Goal: Navigation & Orientation: Go to known website

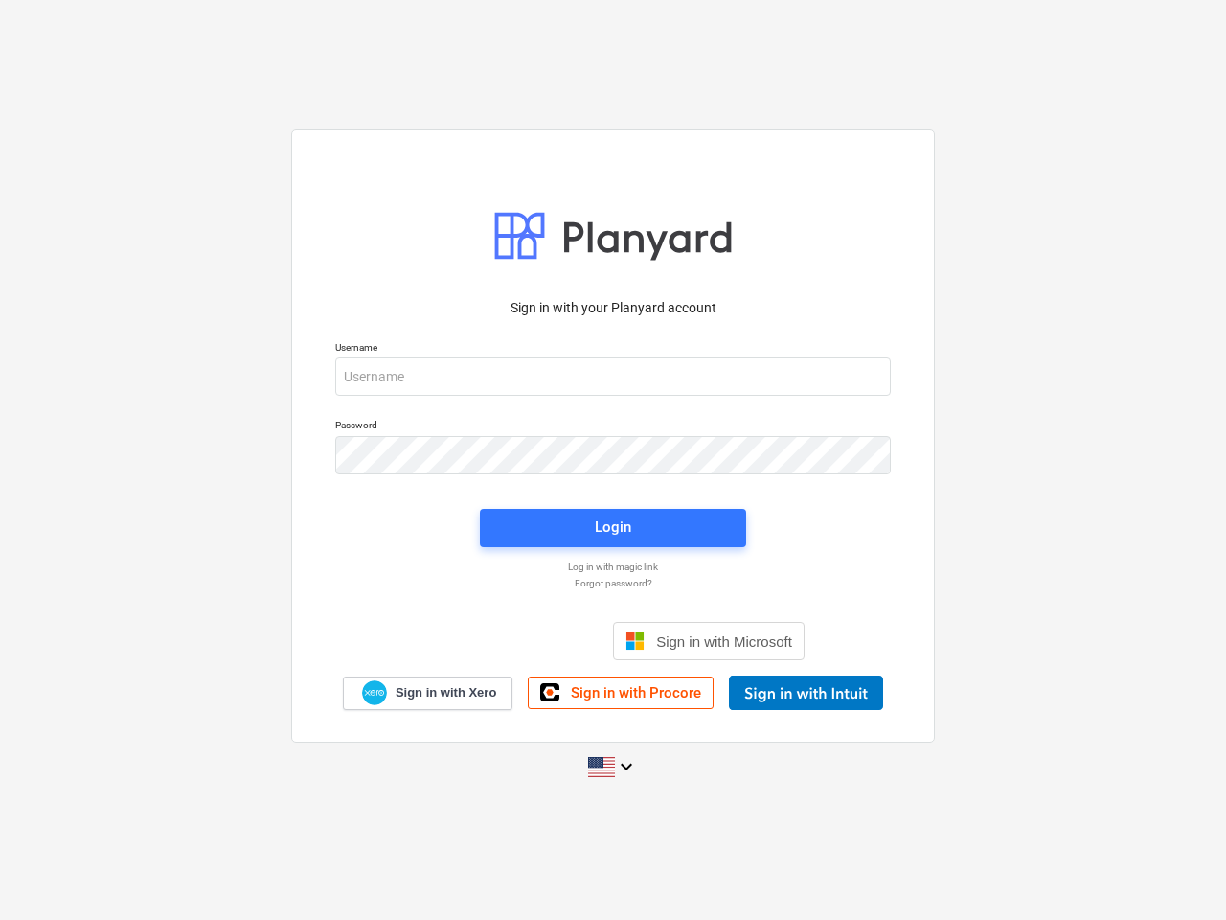
click at [650, 226] on button "Cookies settings" at bounding box center [651, 226] width 148 height 44
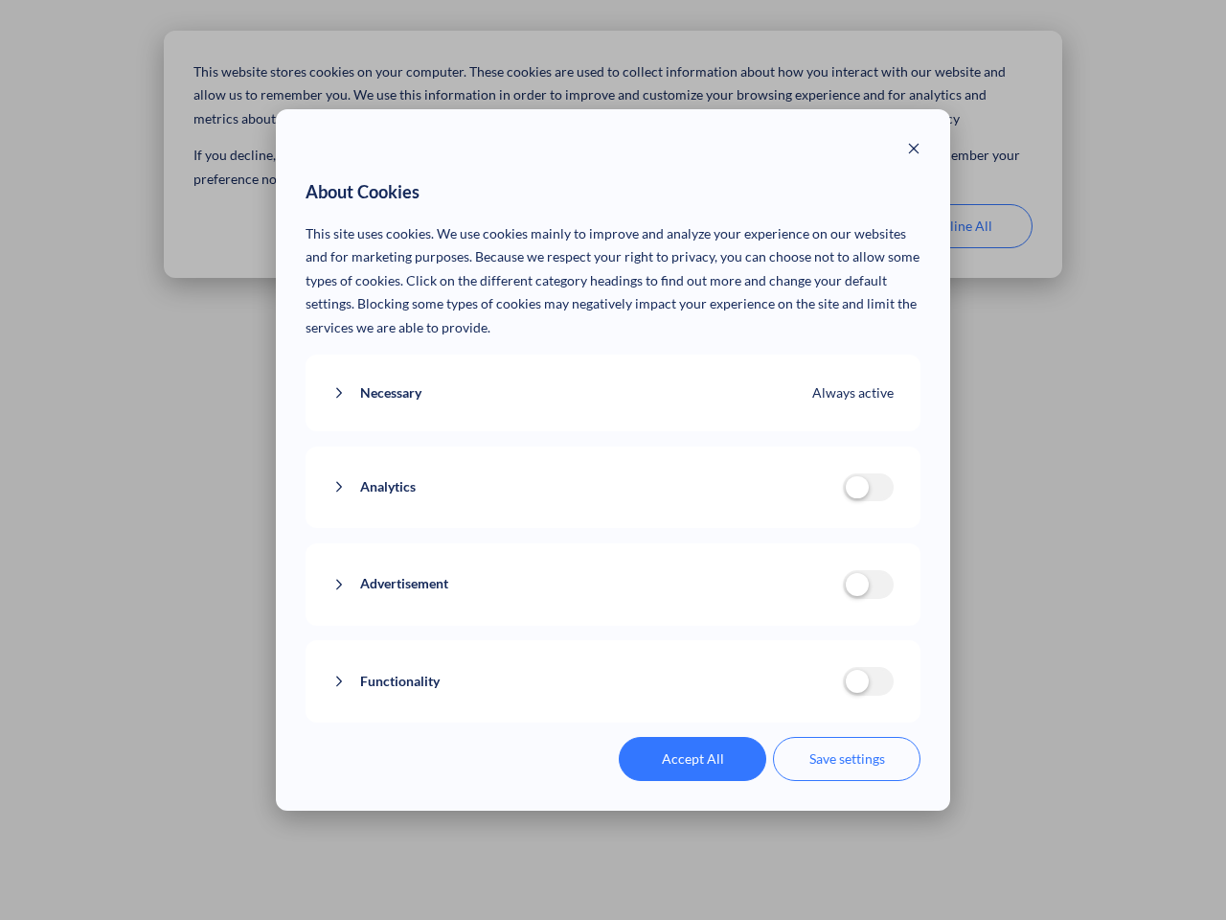
click at [805, 226] on p "This site uses cookies. We use cookies mainly to improve and analyze your exper…" at bounding box center [614, 281] width 616 height 118
click at [959, 226] on div "About Cookies This site uses cookies. We use cookies mainly to improve and anal…" at bounding box center [613, 460] width 1226 height 920
click at [613, 376] on div "Necessary Always active These cookies are necessary for the website to function…" at bounding box center [614, 393] width 616 height 78
click at [613, 455] on div "Analytics analytics cookies disallowed These cookies help us to understand how …" at bounding box center [614, 487] width 616 height 82
click at [613, 528] on div "Analytics analytics cookies disallowed These cookies help us to understand how …" at bounding box center [614, 487] width 616 height 82
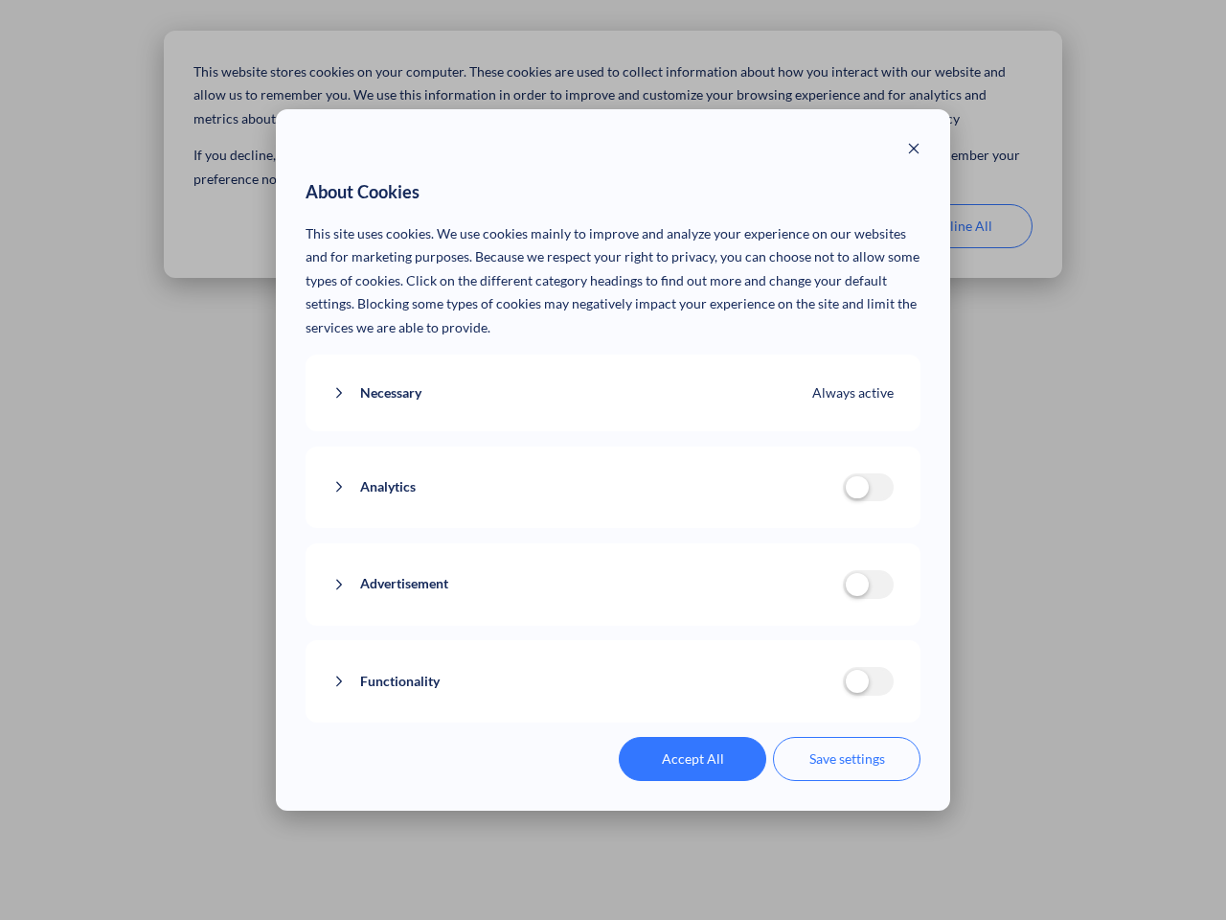
click at [709, 641] on div "Functionality functionality cookies disallowed We use a set of cookies that are…" at bounding box center [614, 681] width 616 height 82
click at [806, 693] on button "Functionality" at bounding box center [587, 682] width 511 height 24
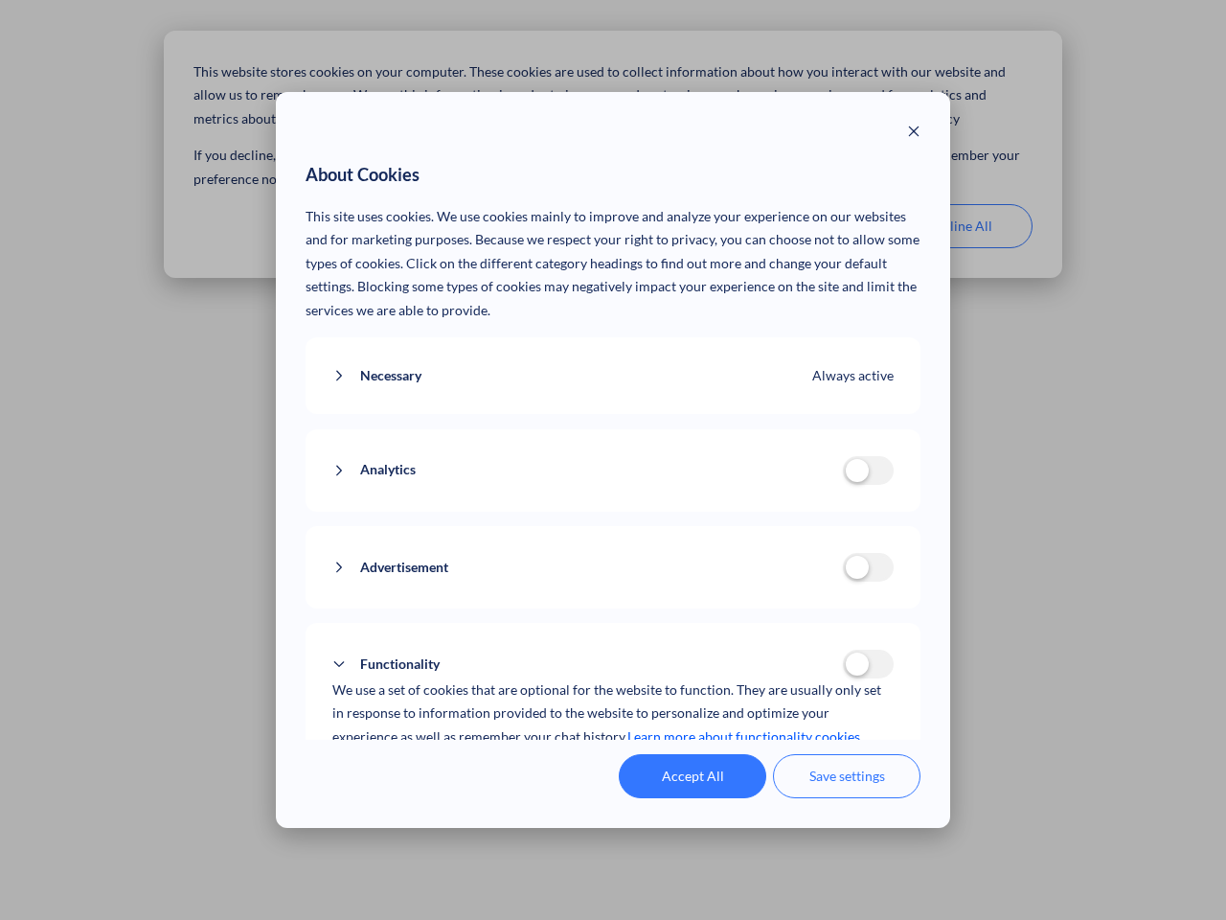
click at [613, 766] on div "Accept All Save settings" at bounding box center [614, 776] width 616 height 44
